Goal: Task Accomplishment & Management: Complete application form

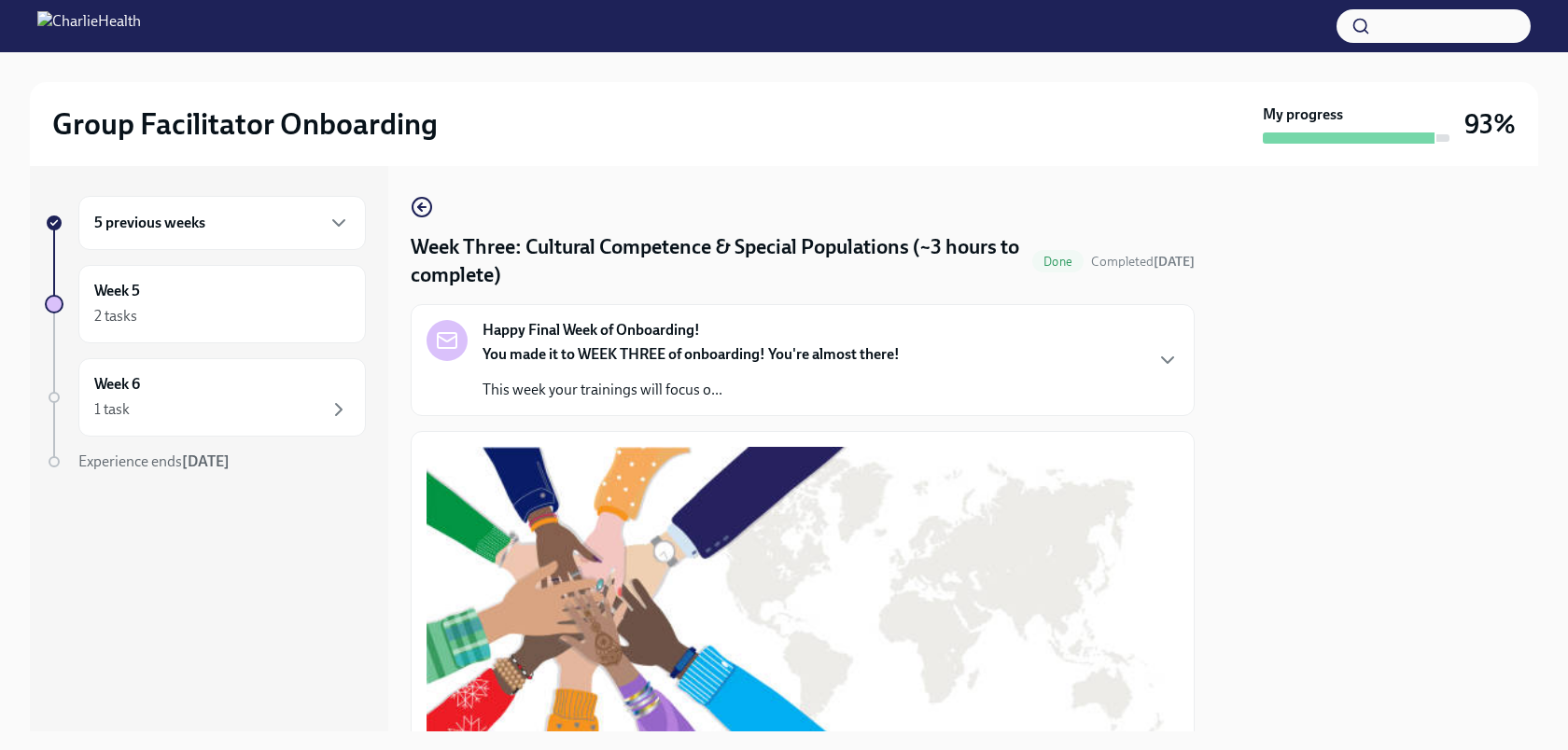
click at [319, 238] on div "5 previous weeks" at bounding box center [222, 223] width 288 height 54
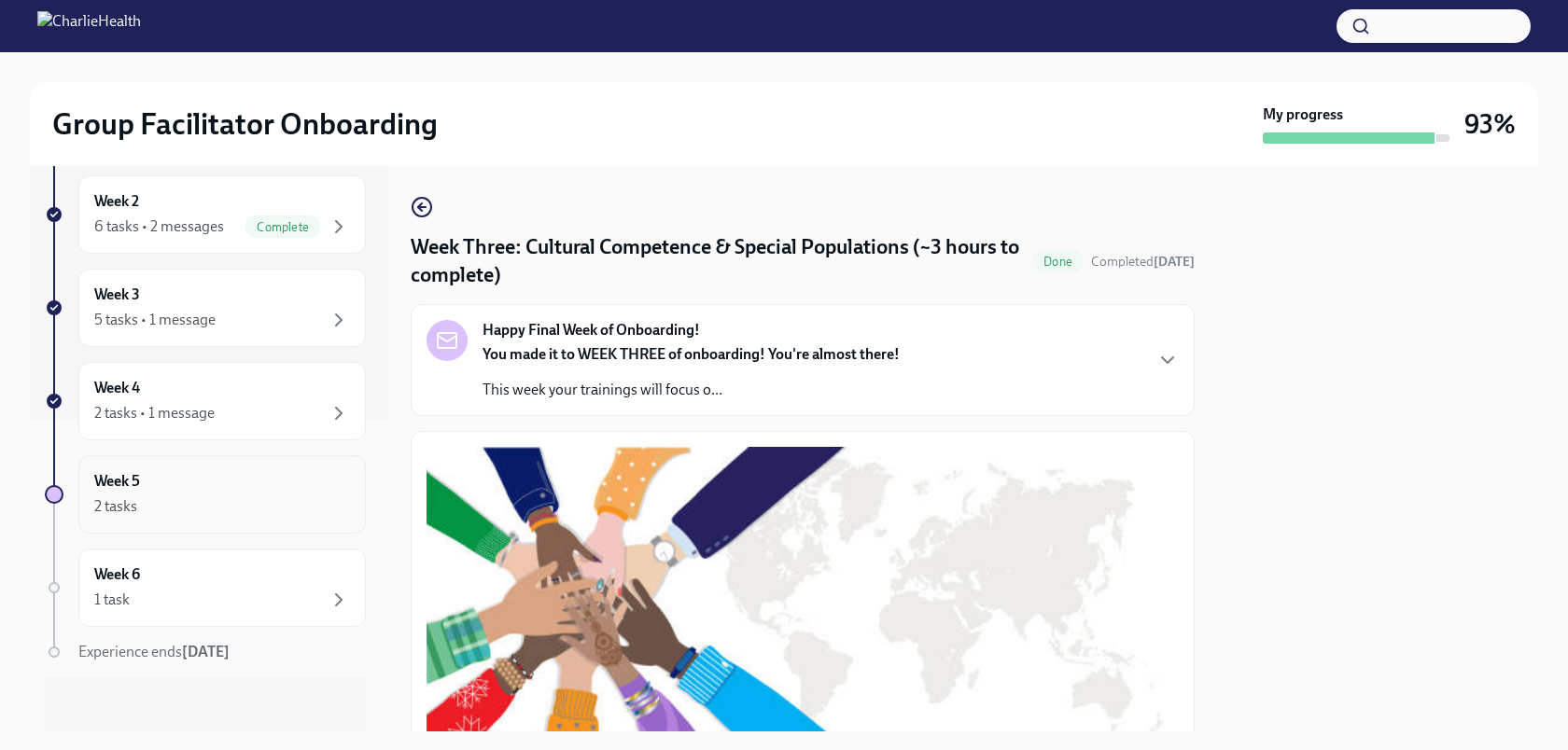
scroll to position [317, 0]
click at [238, 369] on div "Week 4 2 tasks • 1 message" at bounding box center [222, 396] width 288 height 79
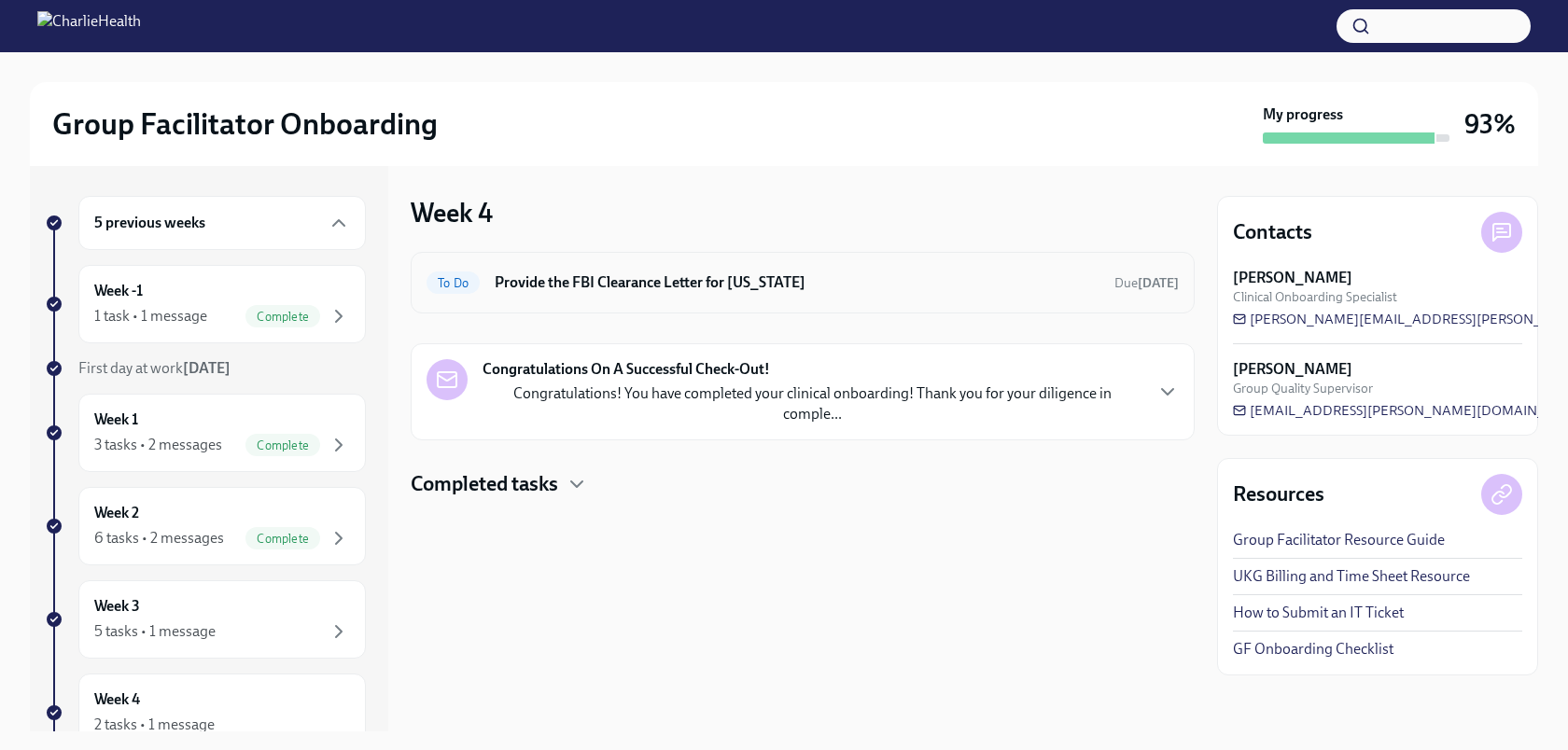
click at [587, 292] on h6 "Provide the FBI Clearance Letter for [US_STATE]" at bounding box center [797, 282] width 605 height 20
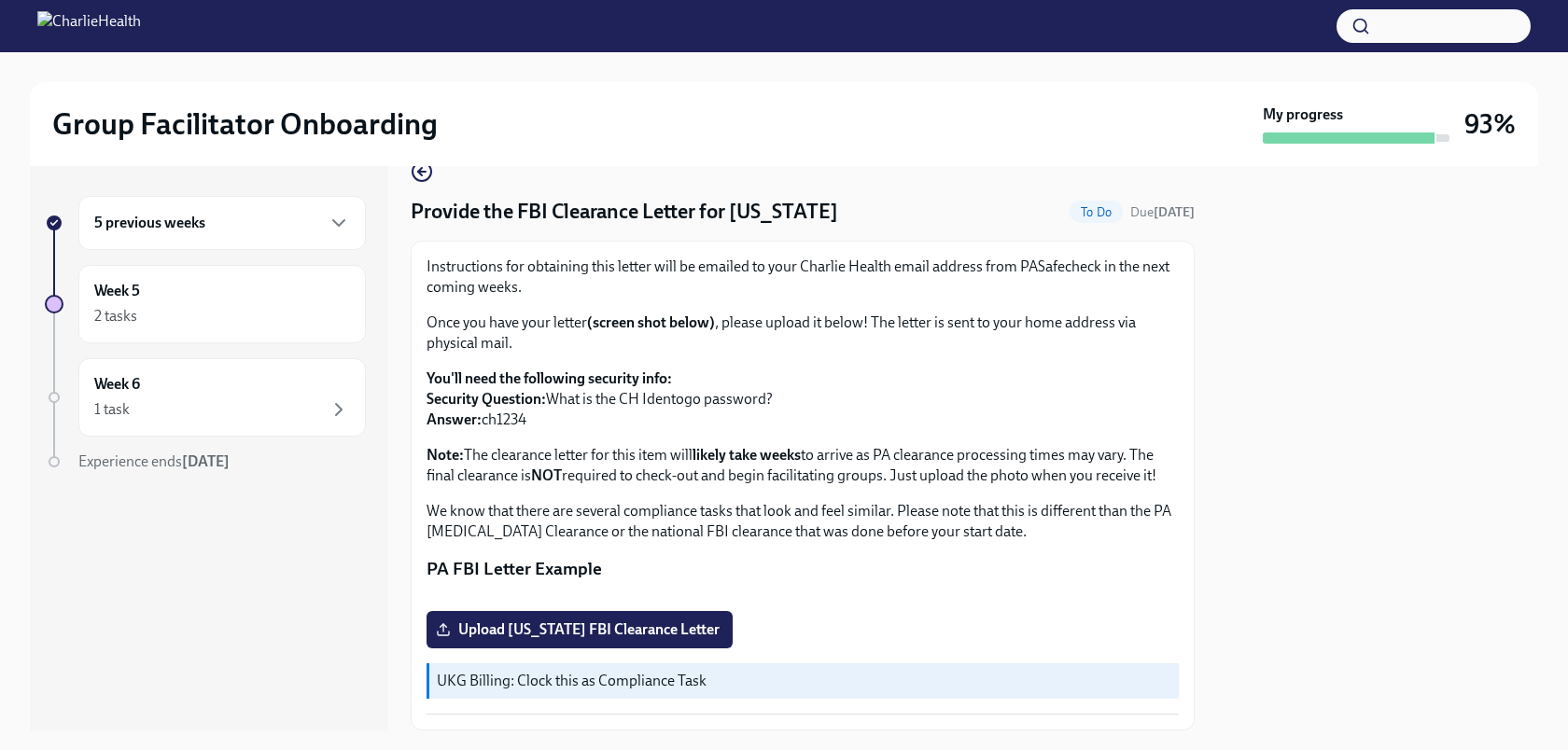
scroll to position [47, 0]
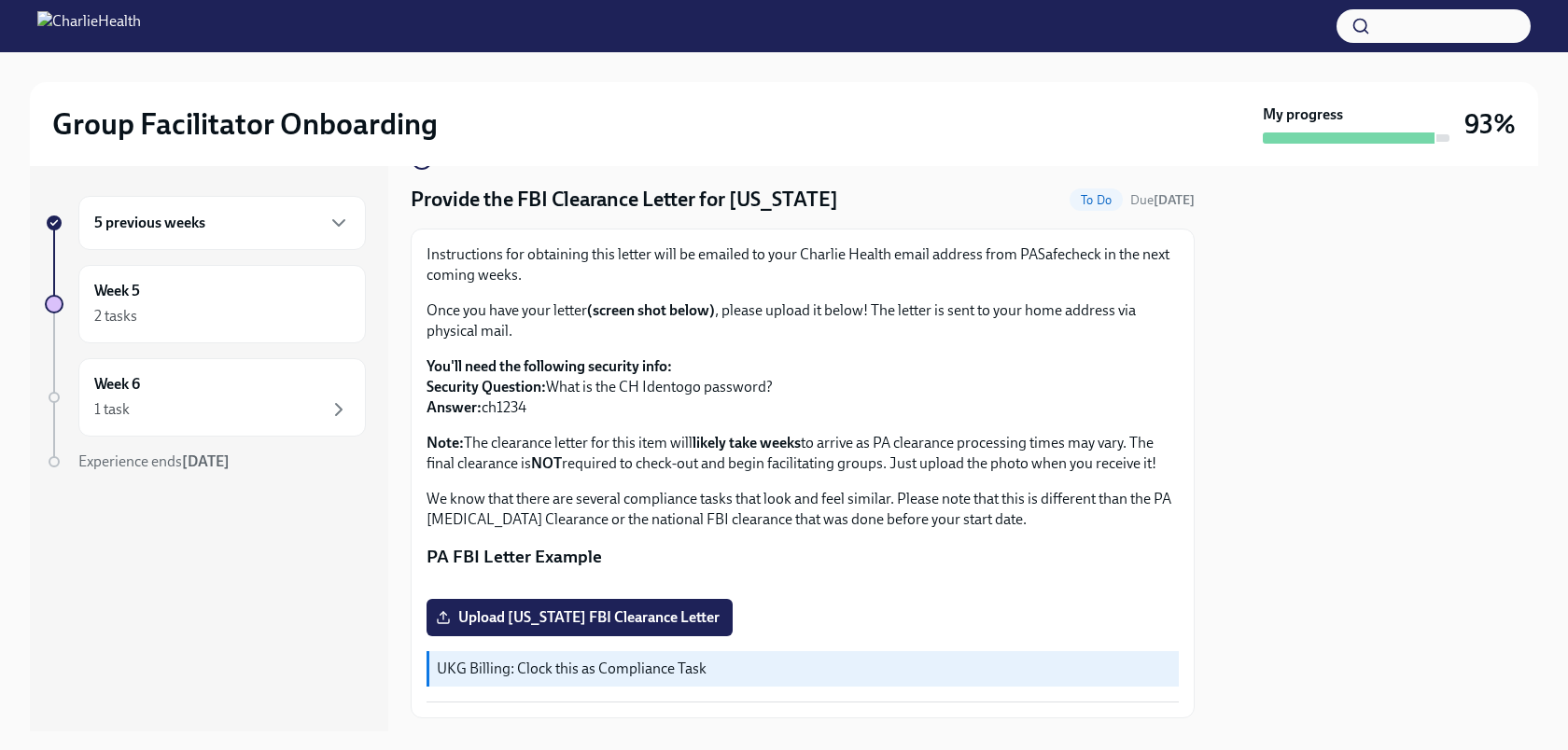
click at [496, 408] on p "You'll need the following security info: Security Question: What is the CH Iden…" at bounding box center [803, 388] width 752 height 62
copy p "ch1234"
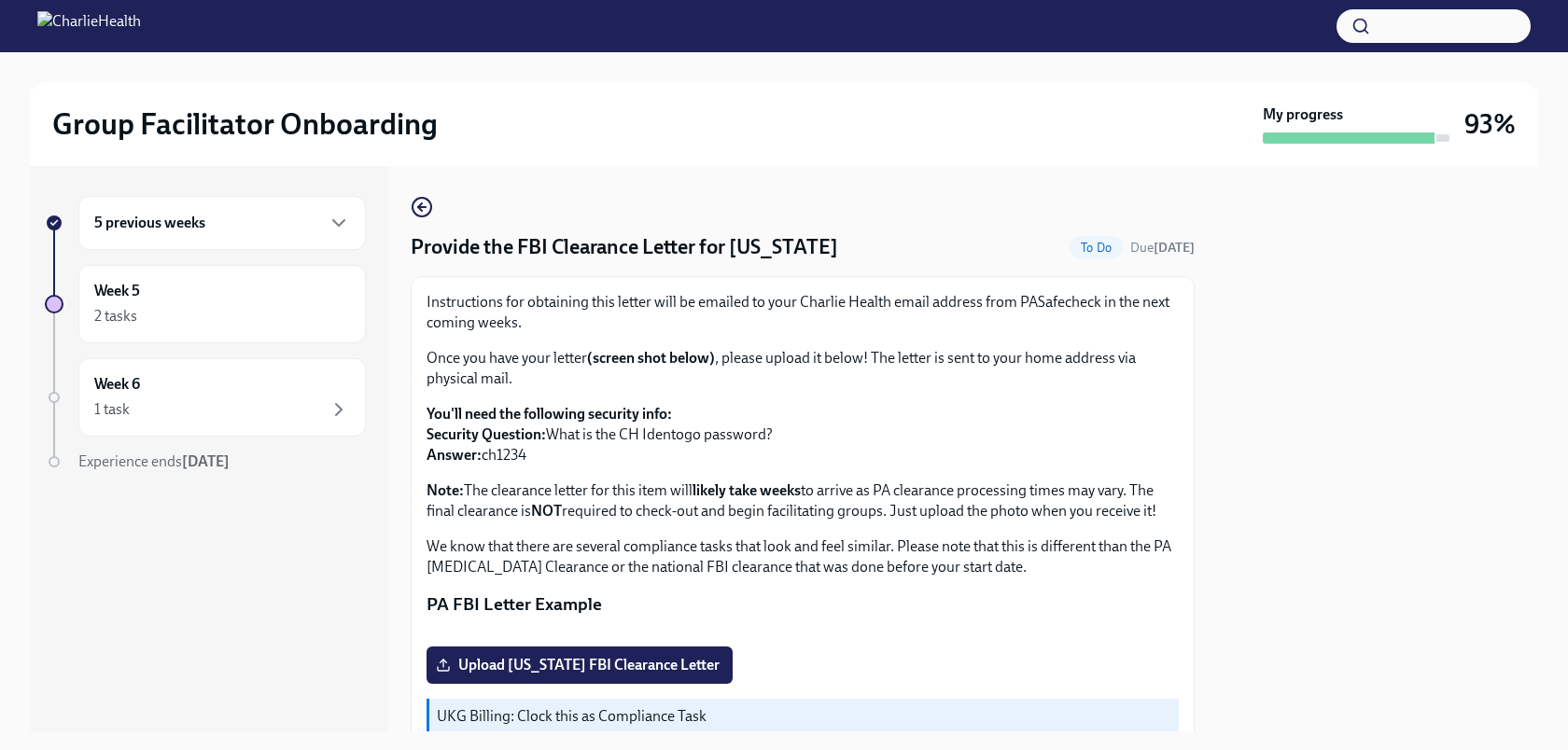
scroll to position [340, 0]
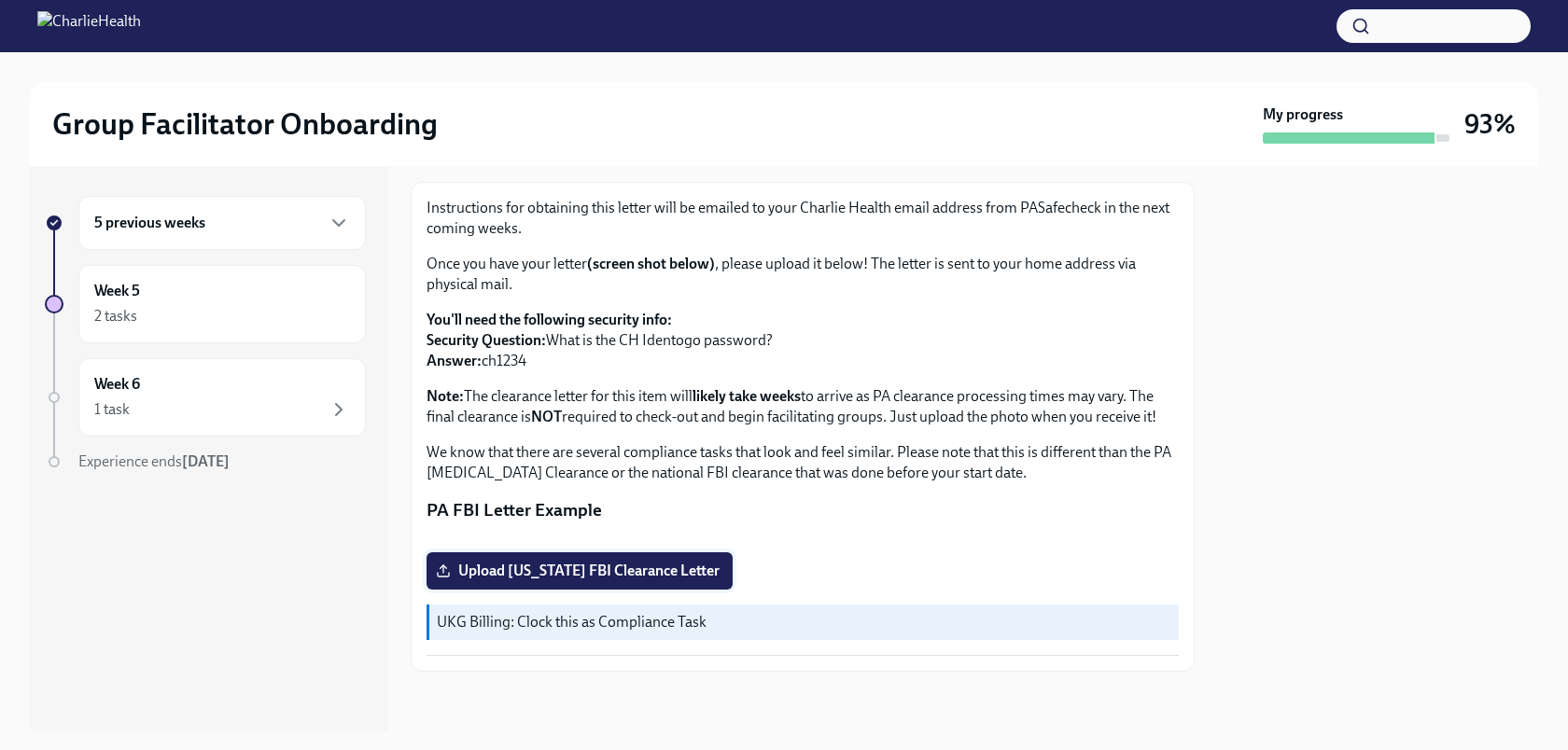
click at [681, 576] on span "Upload [US_STATE] FBI Clearance Letter" at bounding box center [579, 570] width 280 height 18
click at [0, 0] on input "Upload [US_STATE] FBI Clearance Letter" at bounding box center [0, 0] width 0 height 0
click at [279, 347] on div "5 previous weeks Week 5 2 tasks Week 6 1 task Experience ends [DATE]" at bounding box center [206, 371] width 321 height 351
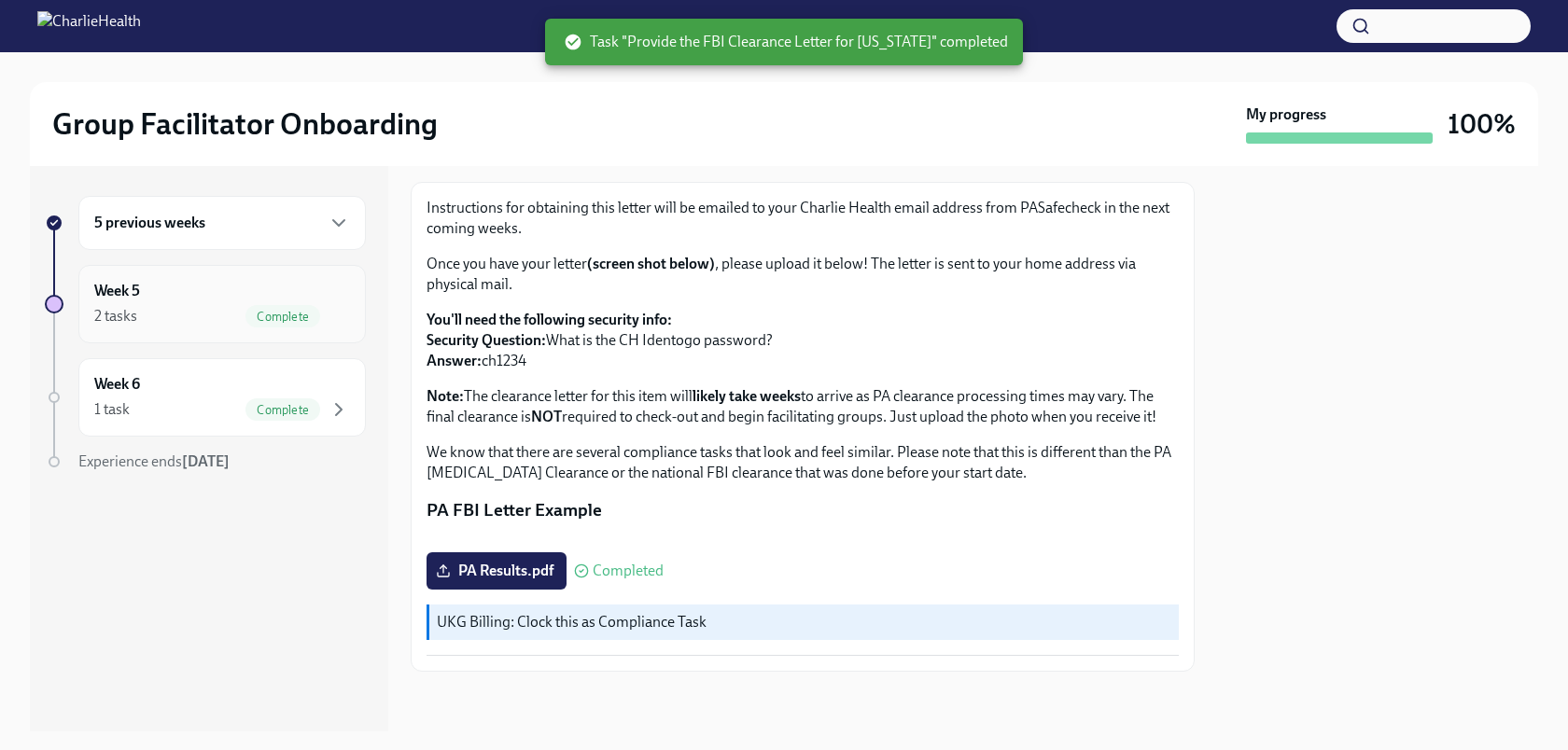
click at [277, 335] on div "Week 5 2 tasks Complete" at bounding box center [222, 305] width 288 height 79
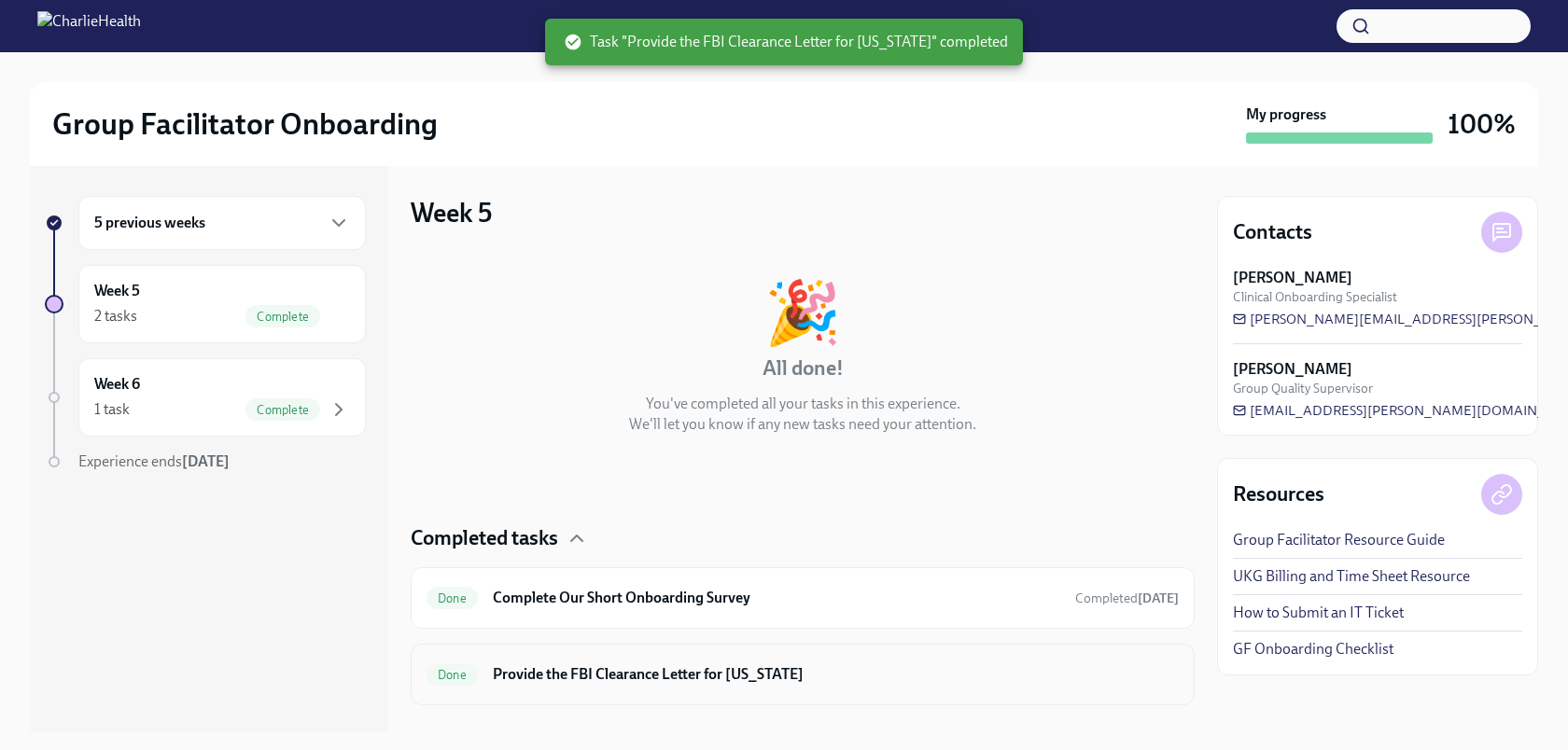
click at [746, 665] on h6 "Provide the FBI Clearance Letter for [US_STATE]" at bounding box center [835, 674] width 686 height 20
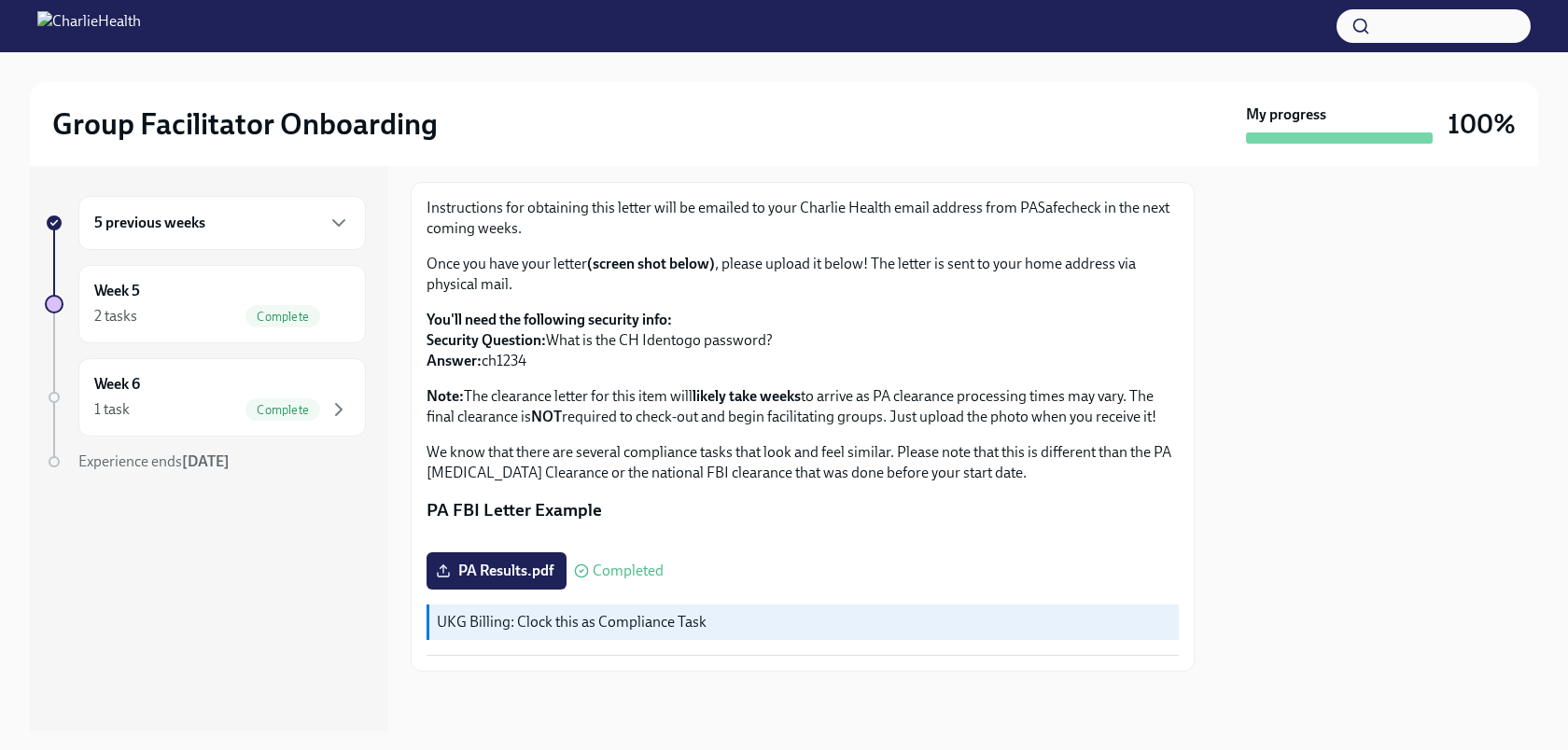
scroll to position [340, 0]
click at [220, 240] on div "5 previous weeks" at bounding box center [222, 223] width 288 height 54
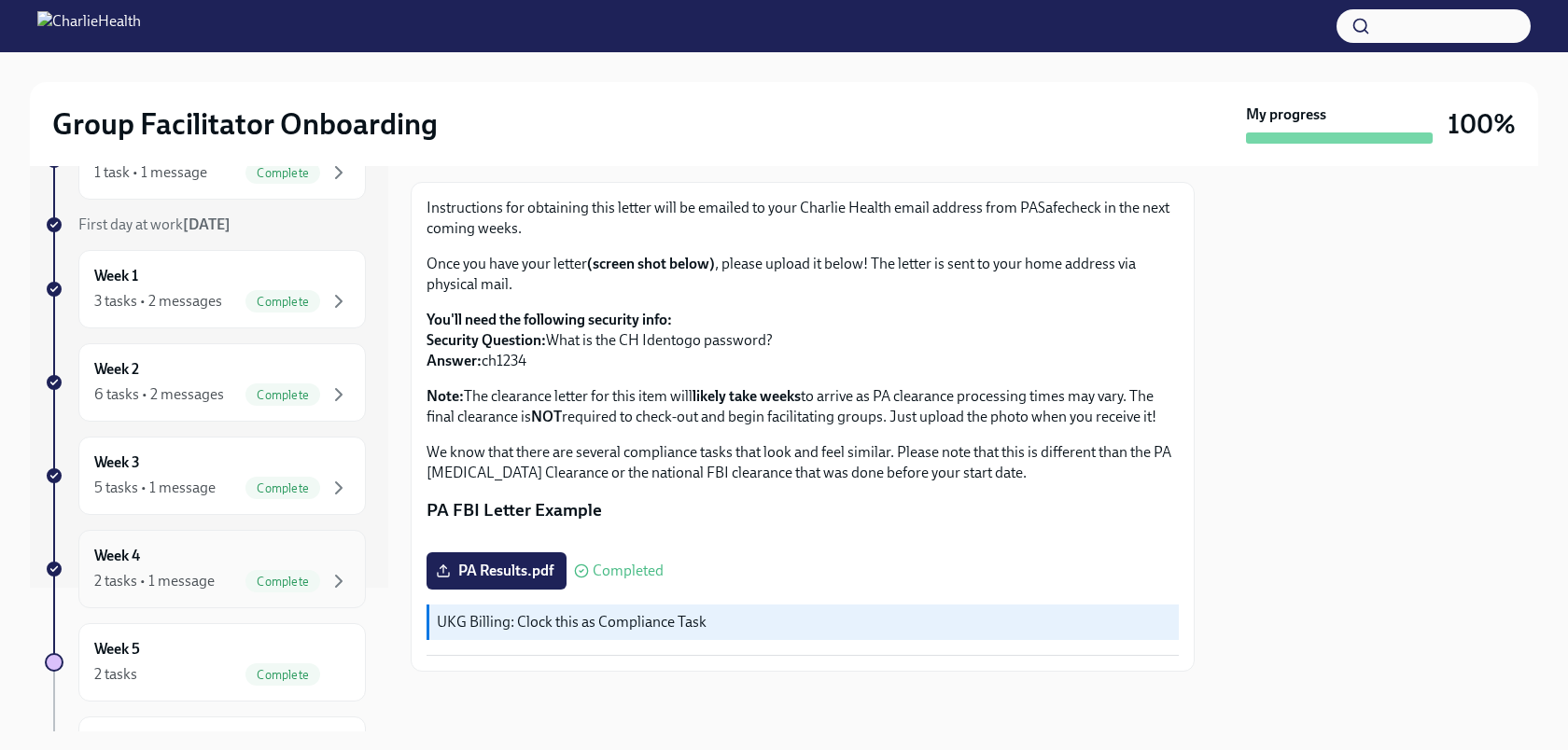
scroll to position [156, 0]
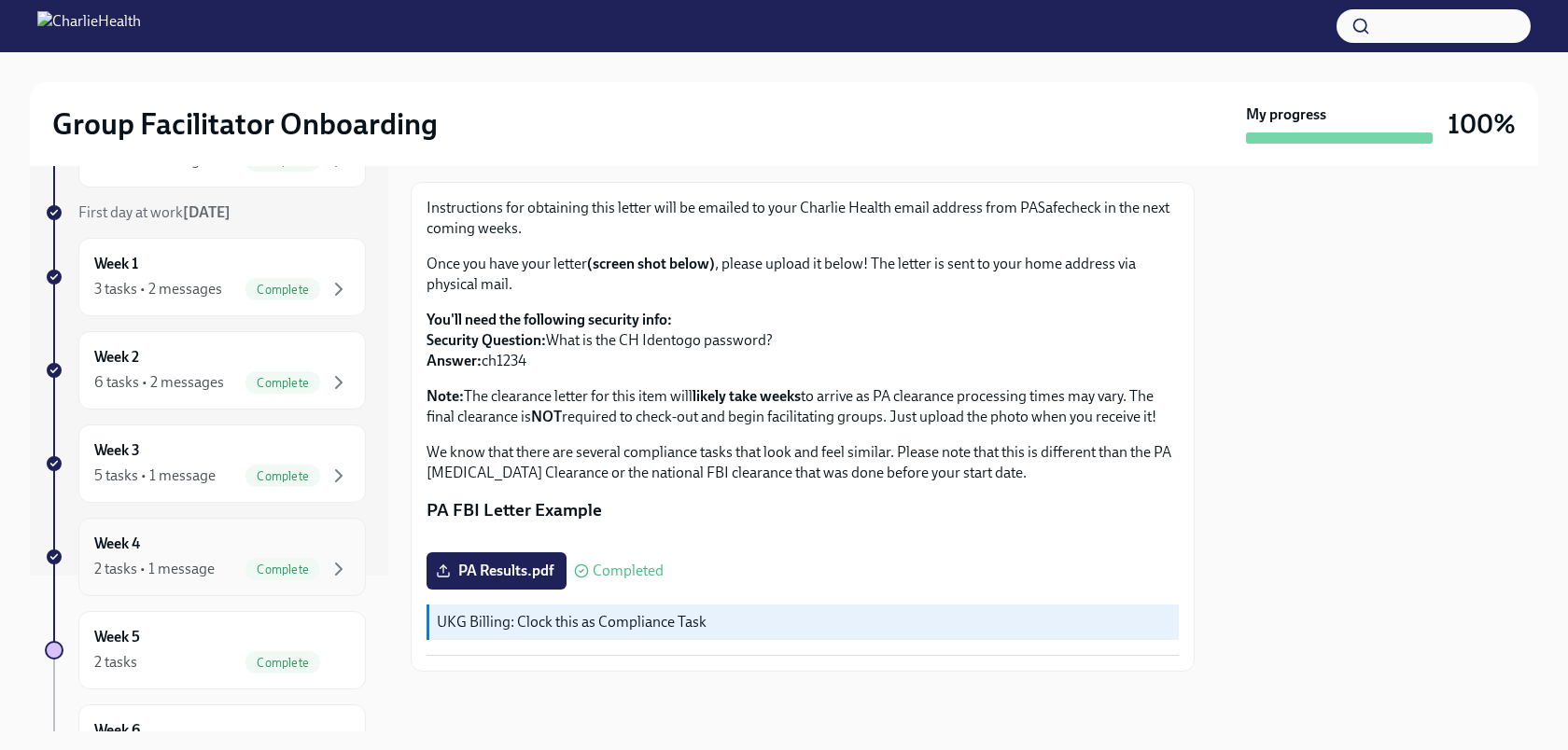
click at [254, 562] on span "Complete" at bounding box center [283, 569] width 75 height 14
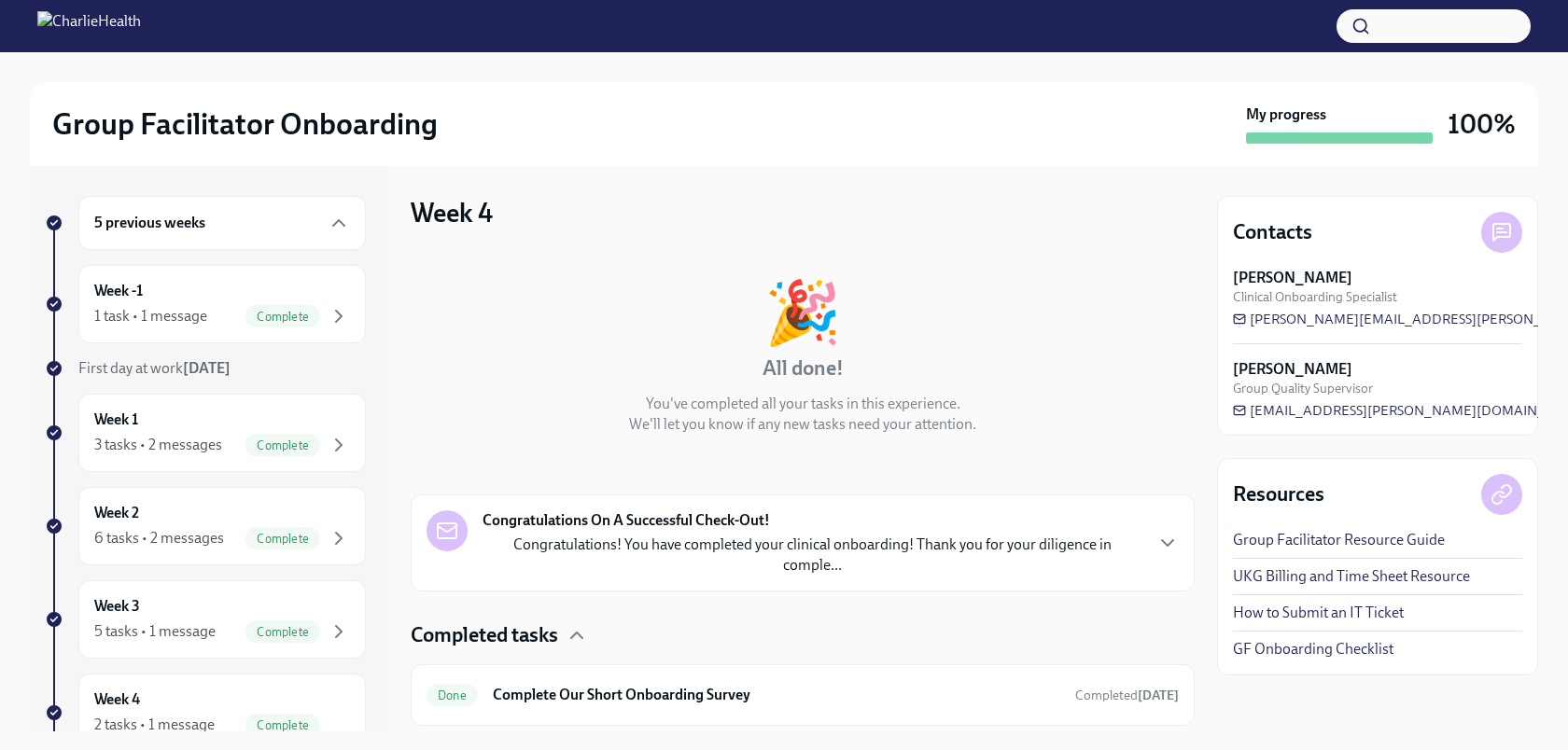
scroll to position [131, 0]
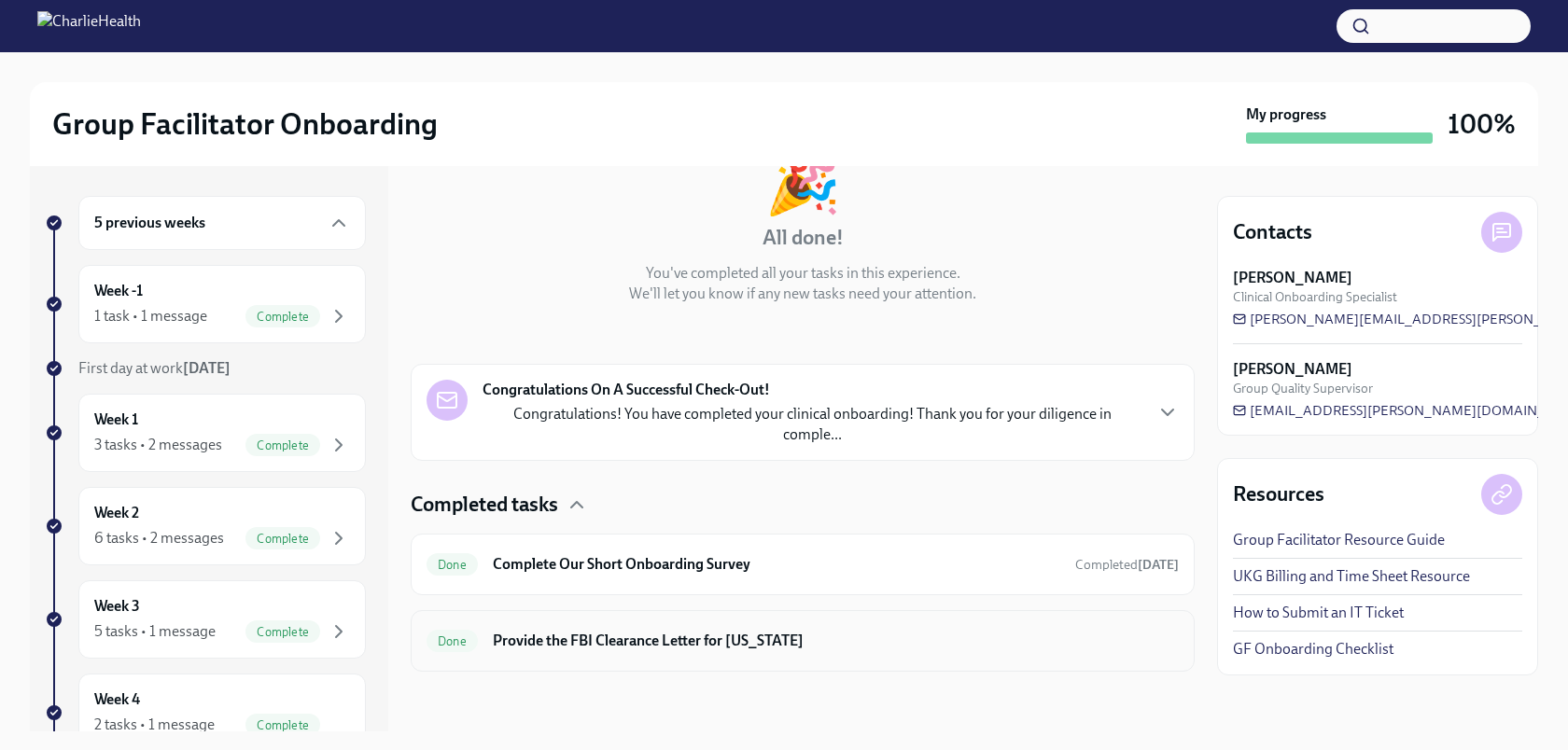
click at [863, 656] on div "Done Provide the FBI Clearance Letter for [US_STATE]" at bounding box center [802, 641] width 784 height 62
click at [678, 631] on h6 "Provide the FBI Clearance Letter for [US_STATE]" at bounding box center [835, 640] width 686 height 20
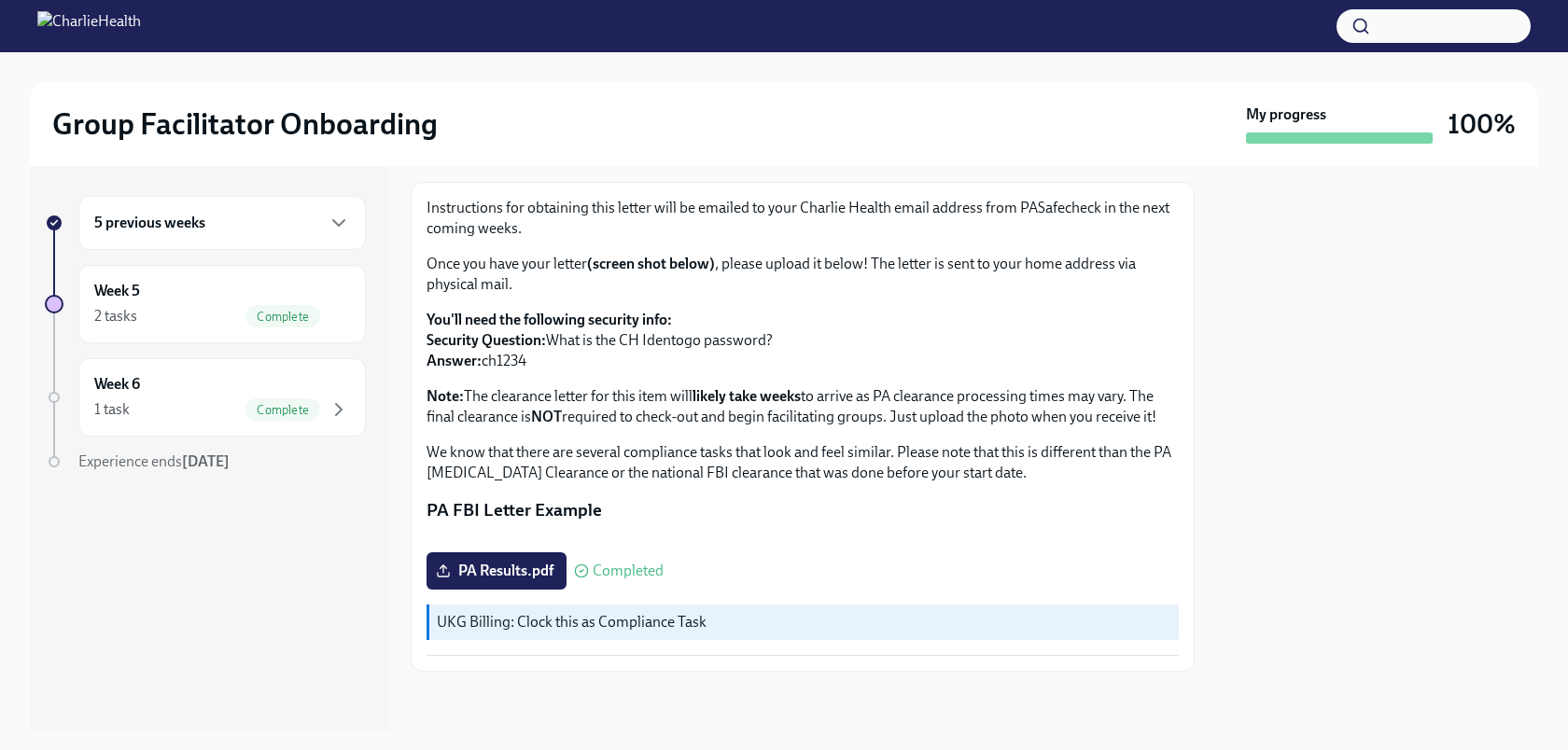
scroll to position [340, 0]
